Goal: Use online tool/utility: Utilize a website feature to perform a specific function

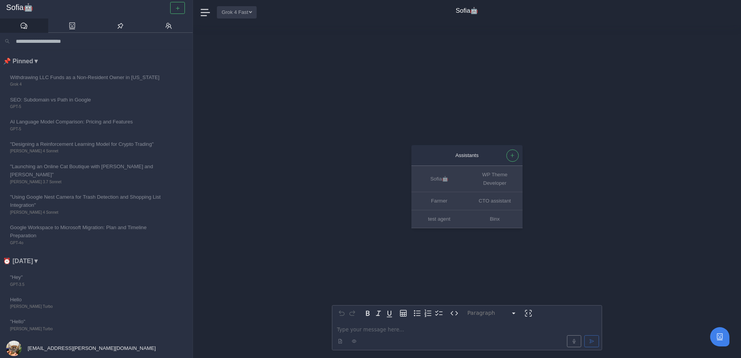
click at [238, 13] on button "Grok 4 Fast" at bounding box center [237, 12] width 40 height 12
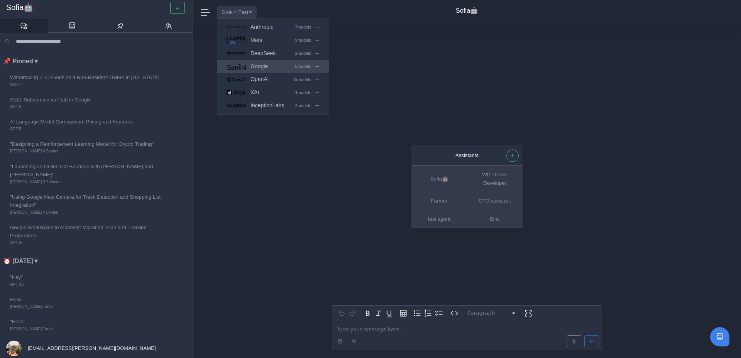
scroll to position [20, 0]
click at [268, 81] on span "OpenAI" at bounding box center [260, 78] width 18 height 9
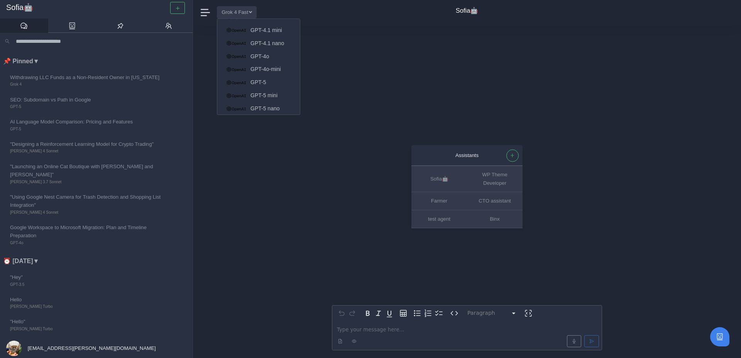
scroll to position [196, 0]
click at [281, 93] on link "o4 mini" at bounding box center [258, 91] width 83 height 13
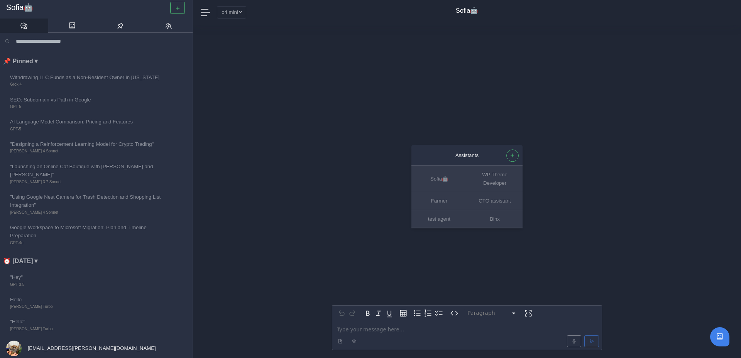
click at [361, 325] on div "editable markdown" at bounding box center [467, 335] width 270 height 29
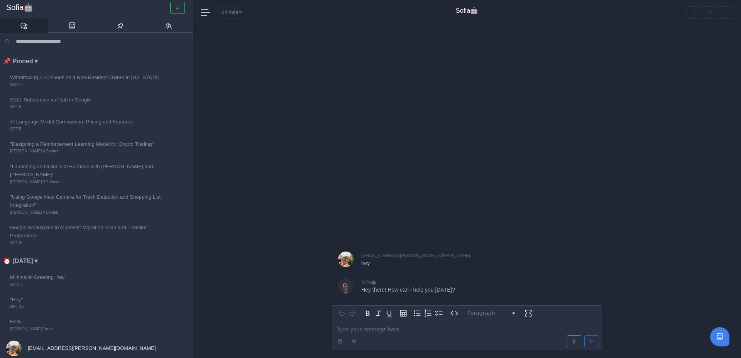
click at [239, 12] on div "o4 mini Anthropic 7 models → Meta 9 models → DeepSeek 2 models → Google 5 model…" at bounding box center [284, 12] width 135 height 12
click at [189, 8] on div "Sofia🤖" at bounding box center [96, 9] width 193 height 19
click at [181, 8] on button "button" at bounding box center [177, 8] width 15 height 12
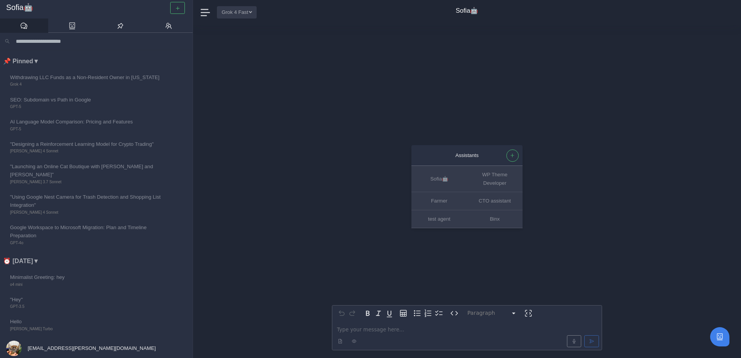
click at [236, 12] on button "Grok 4 Fast" at bounding box center [237, 12] width 40 height 12
